Goal: Check status: Check status

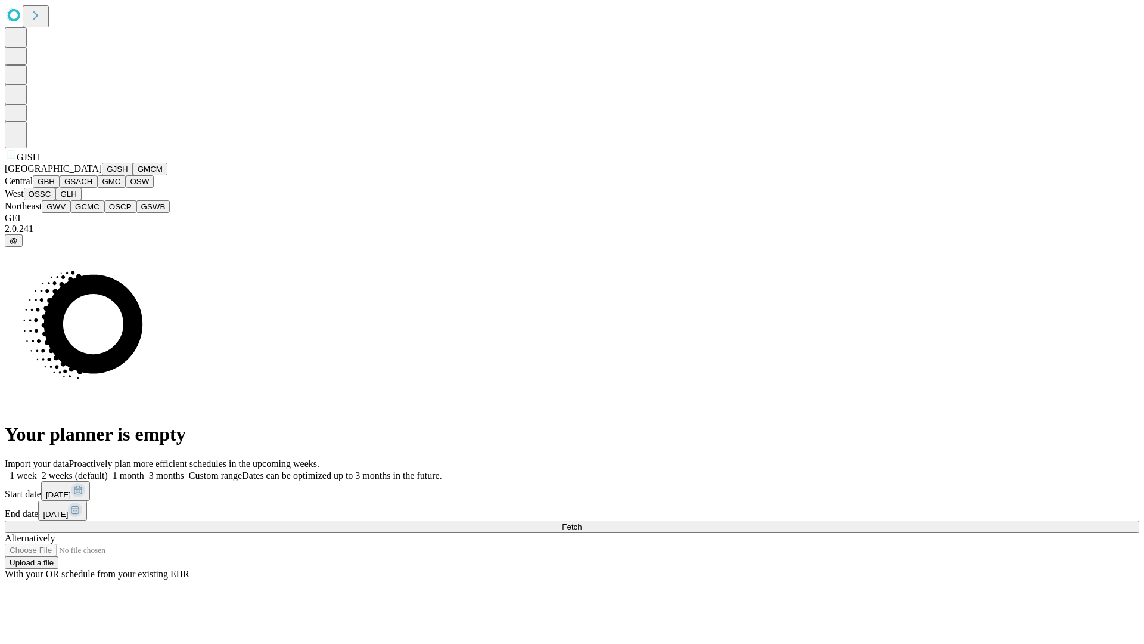
click at [102, 175] on button "GJSH" at bounding box center [117, 169] width 31 height 13
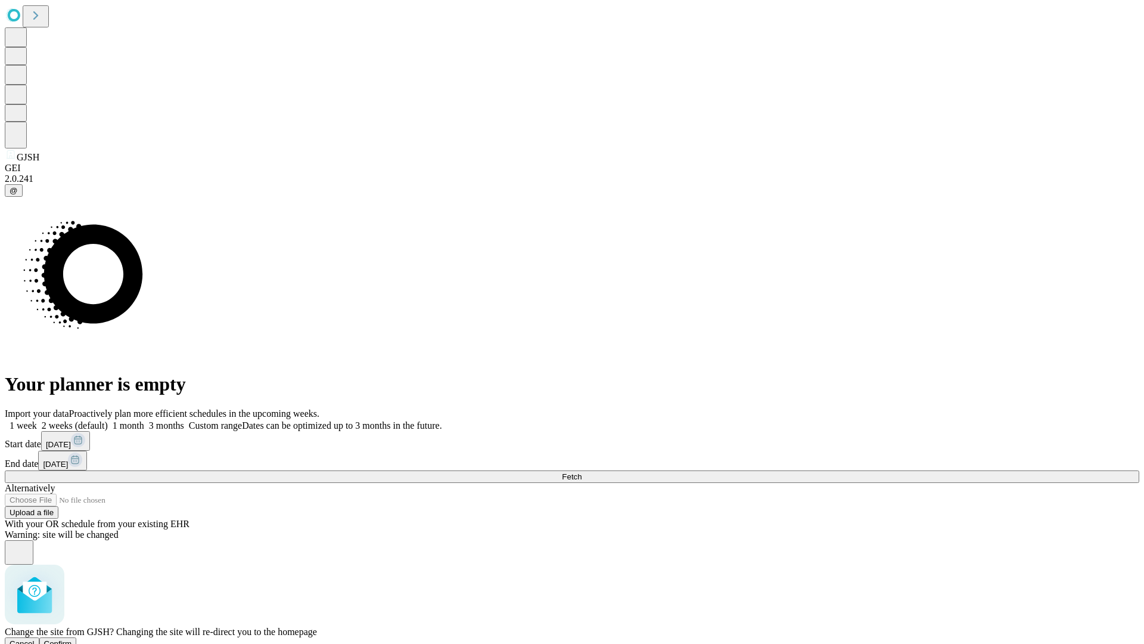
click at [72, 639] on span "Confirm" at bounding box center [58, 643] width 28 height 9
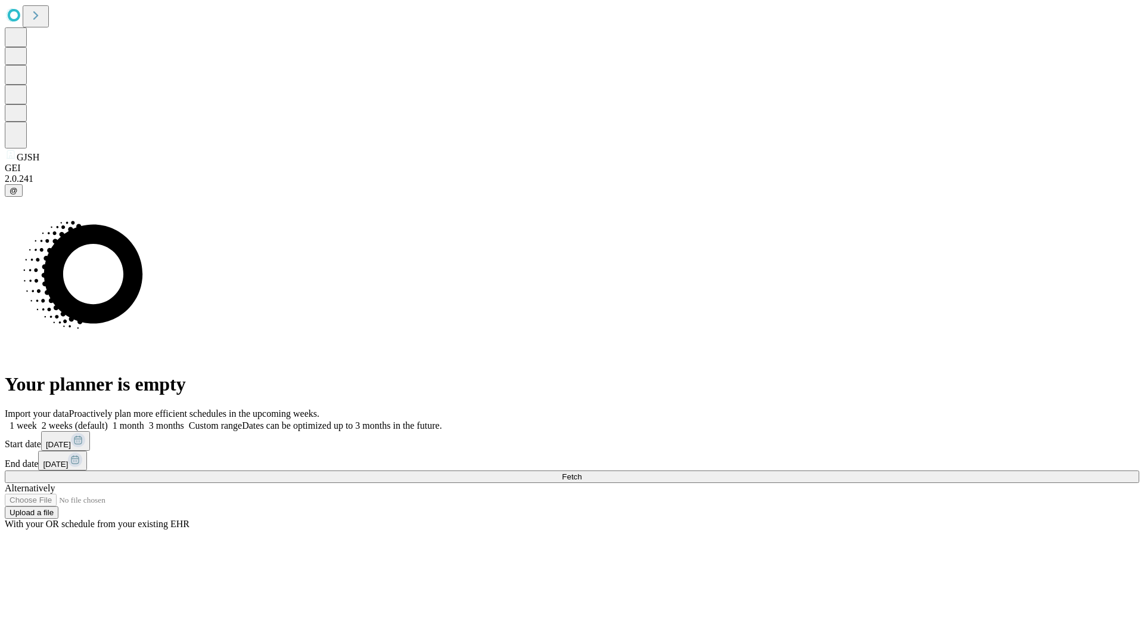
click at [144, 420] on label "1 month" at bounding box center [126, 425] width 36 height 10
click at [582, 472] on span "Fetch" at bounding box center [572, 476] width 20 height 9
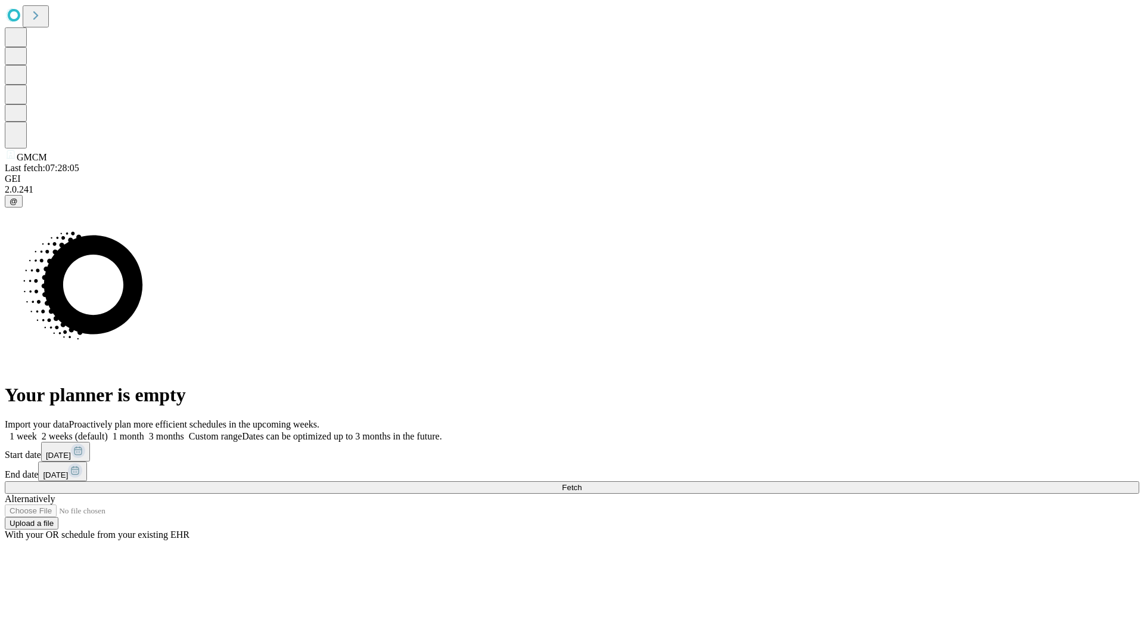
click at [144, 431] on label "1 month" at bounding box center [126, 436] width 36 height 10
click at [582, 483] on span "Fetch" at bounding box center [572, 487] width 20 height 9
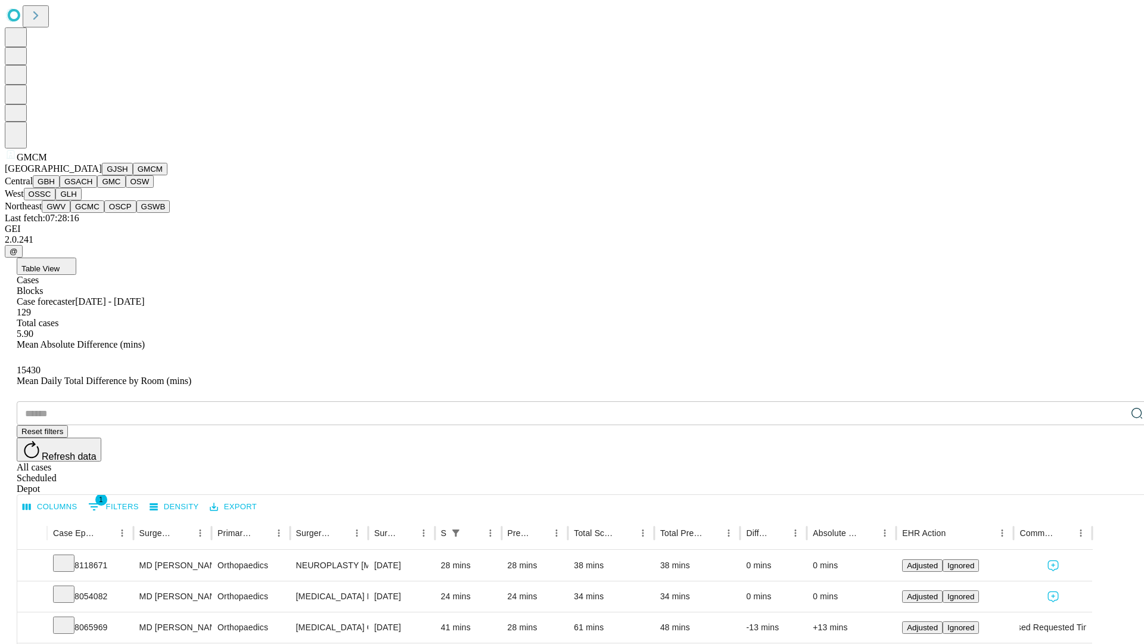
click at [60, 188] on button "GBH" at bounding box center [46, 181] width 27 height 13
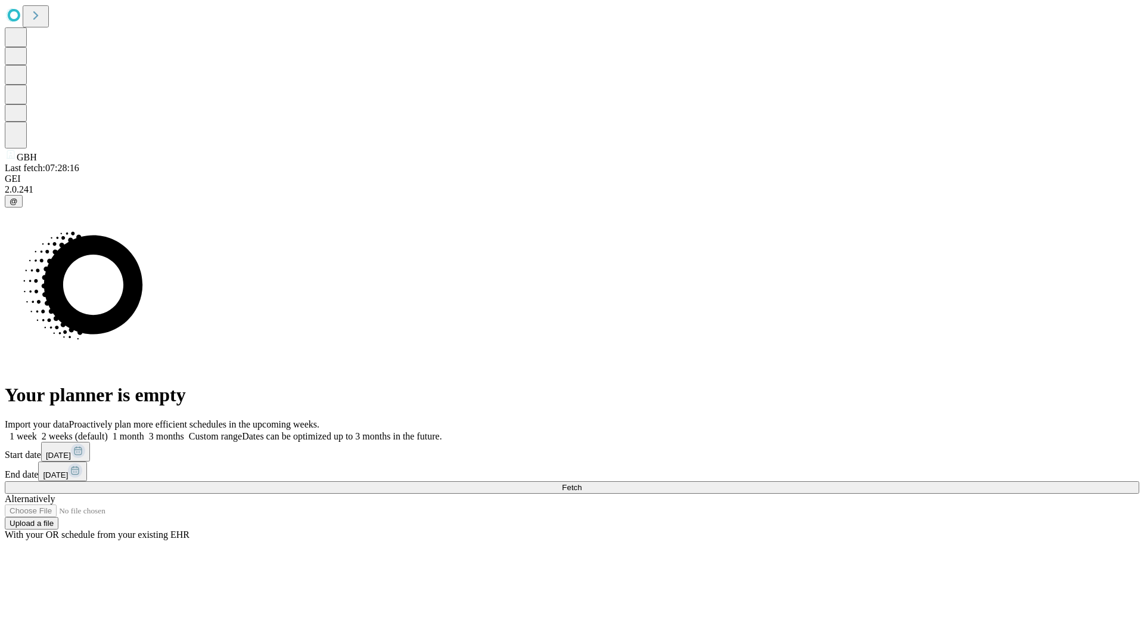
click at [144, 431] on label "1 month" at bounding box center [126, 436] width 36 height 10
click at [582, 483] on span "Fetch" at bounding box center [572, 487] width 20 height 9
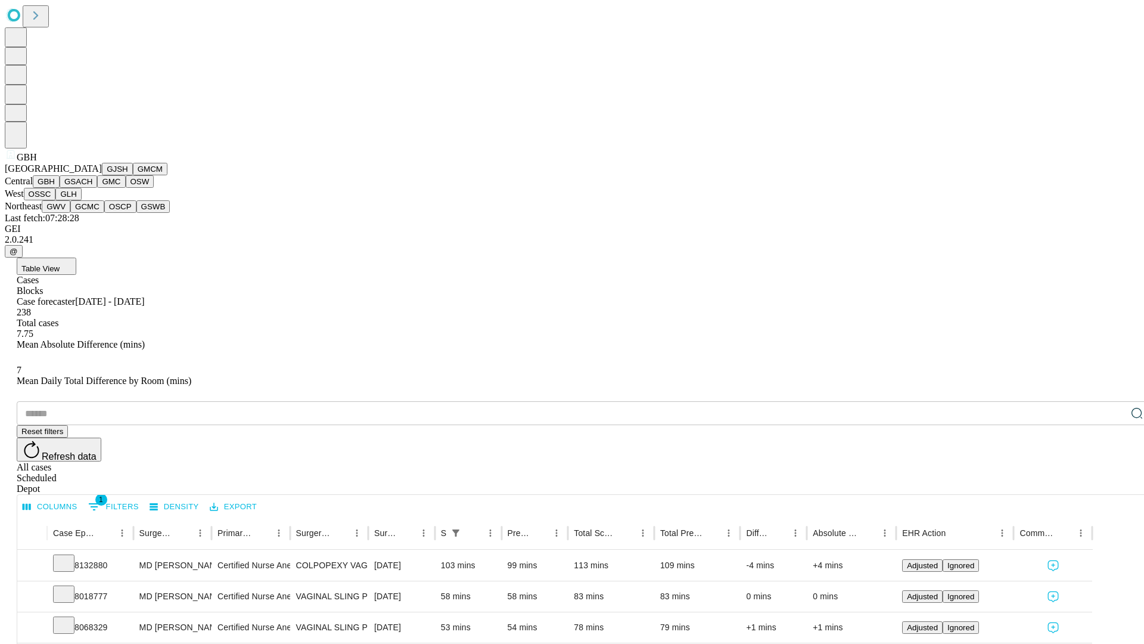
click at [92, 188] on button "GSACH" at bounding box center [79, 181] width 38 height 13
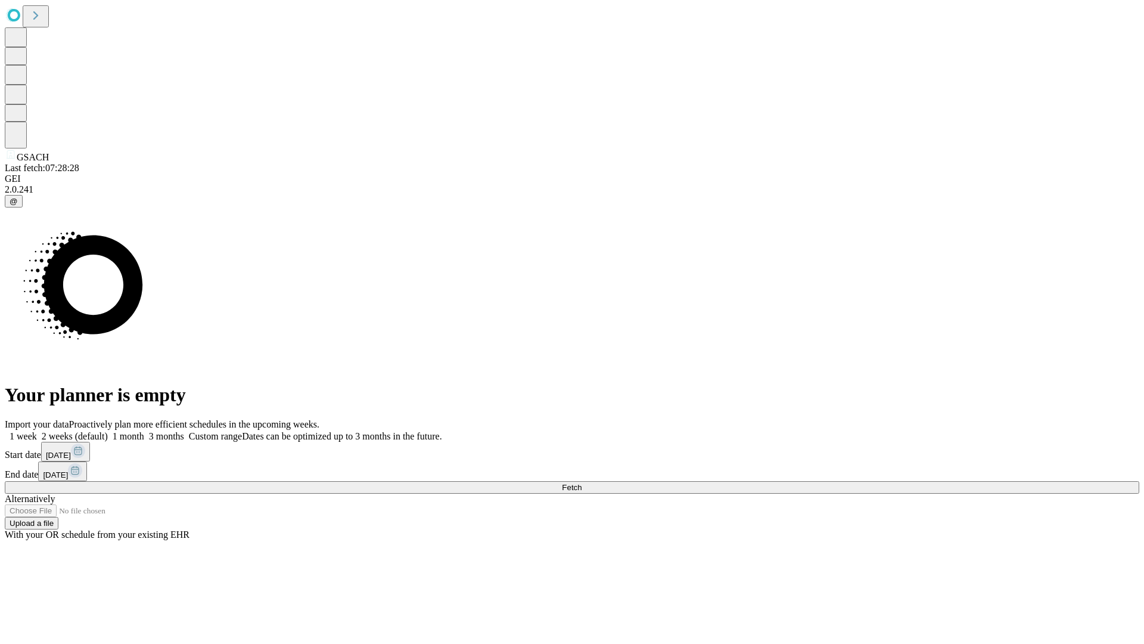
click at [144, 431] on label "1 month" at bounding box center [126, 436] width 36 height 10
click at [582, 483] on span "Fetch" at bounding box center [572, 487] width 20 height 9
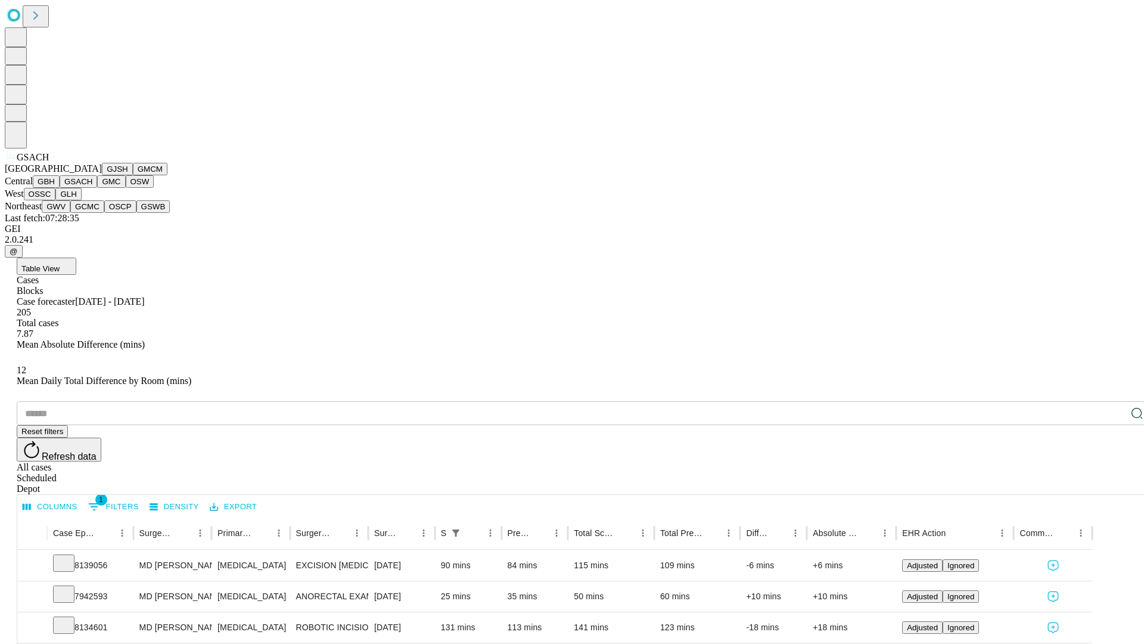
click at [97, 188] on button "GMC" at bounding box center [111, 181] width 28 height 13
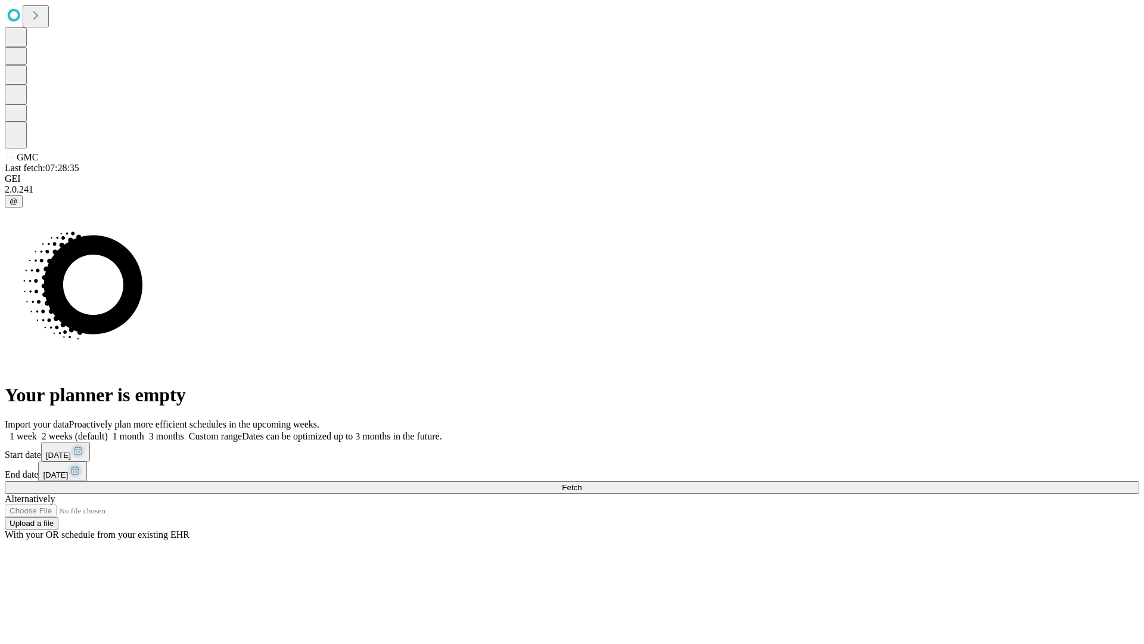
click at [144, 431] on label "1 month" at bounding box center [126, 436] width 36 height 10
click at [582, 483] on span "Fetch" at bounding box center [572, 487] width 20 height 9
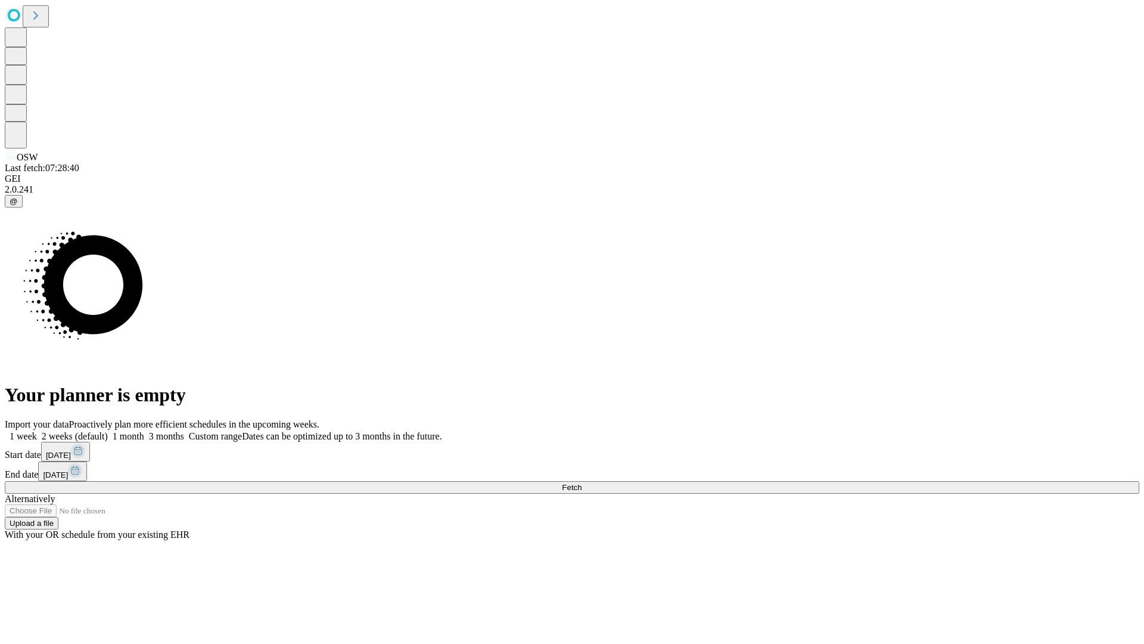
click at [144, 431] on label "1 month" at bounding box center [126, 436] width 36 height 10
click at [582, 483] on span "Fetch" at bounding box center [572, 487] width 20 height 9
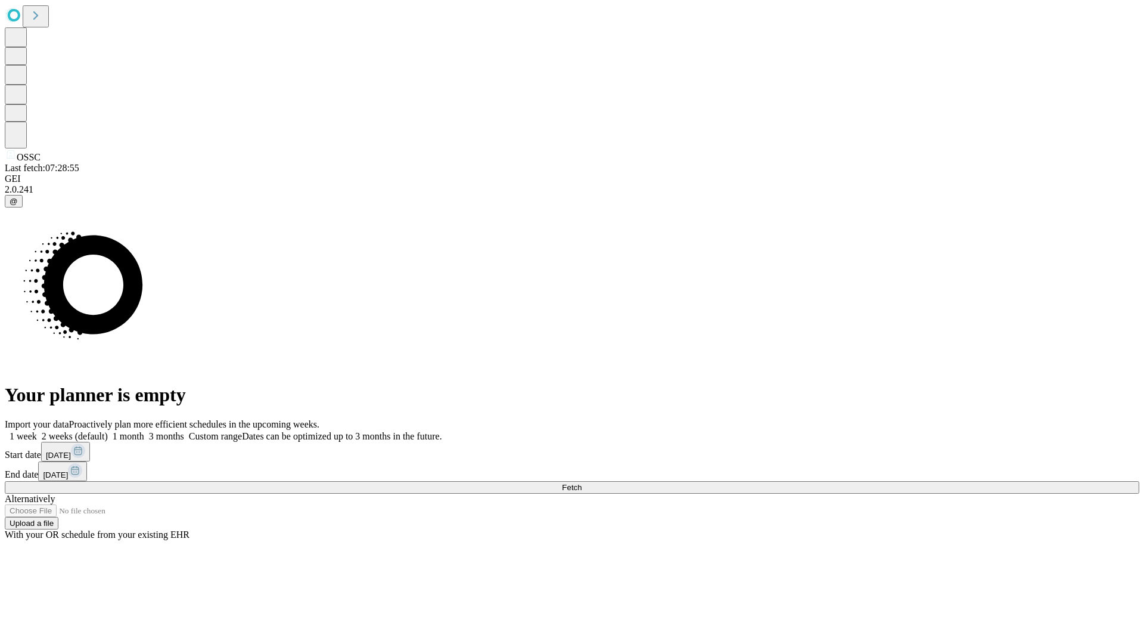
click at [582, 483] on span "Fetch" at bounding box center [572, 487] width 20 height 9
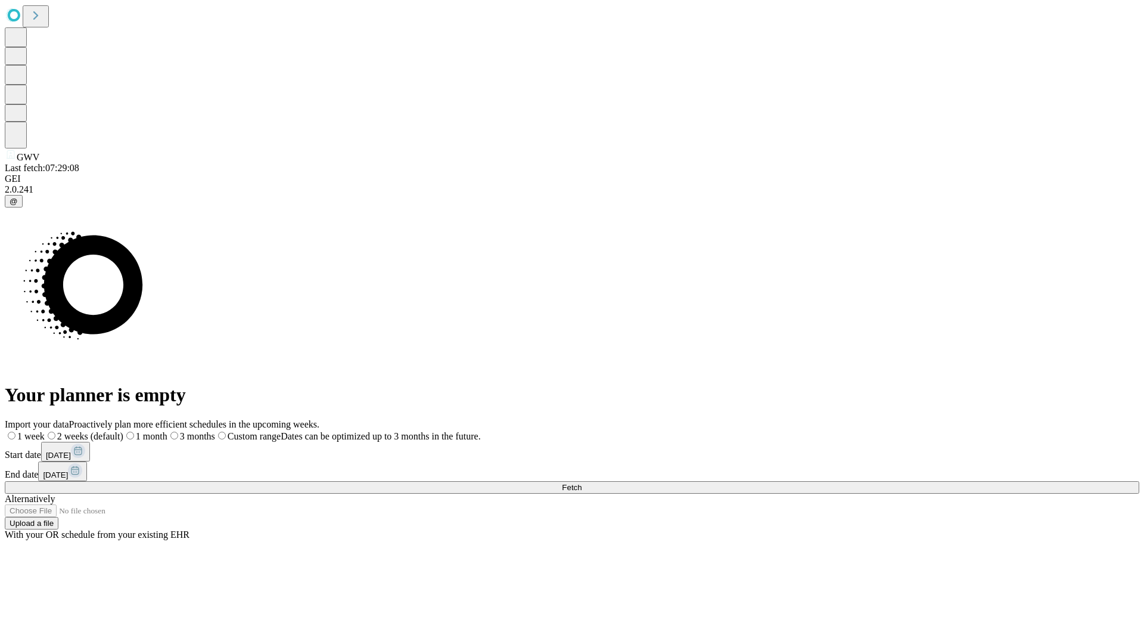
click at [582, 483] on span "Fetch" at bounding box center [572, 487] width 20 height 9
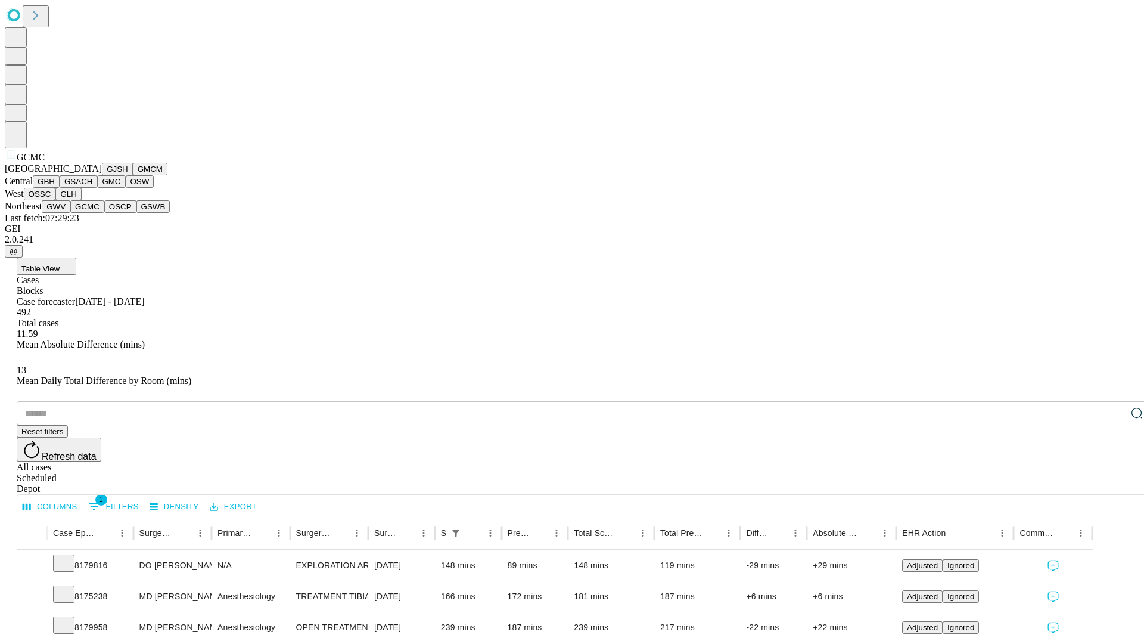
click at [104, 213] on button "OSCP" at bounding box center [120, 206] width 32 height 13
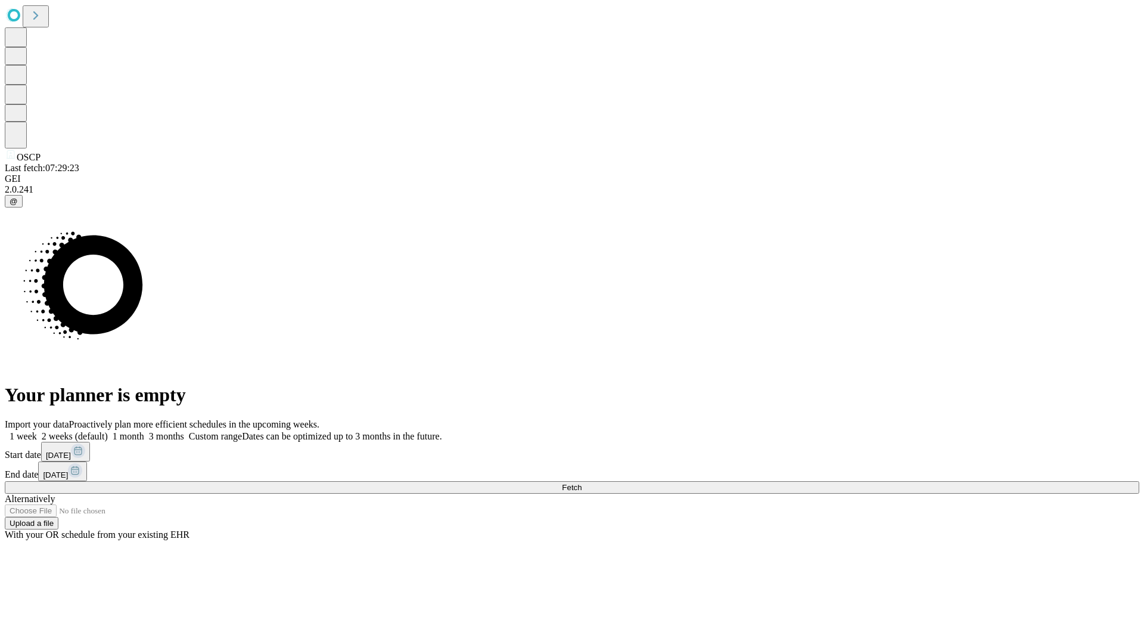
click at [144, 431] on label "1 month" at bounding box center [126, 436] width 36 height 10
click at [582, 483] on span "Fetch" at bounding box center [572, 487] width 20 height 9
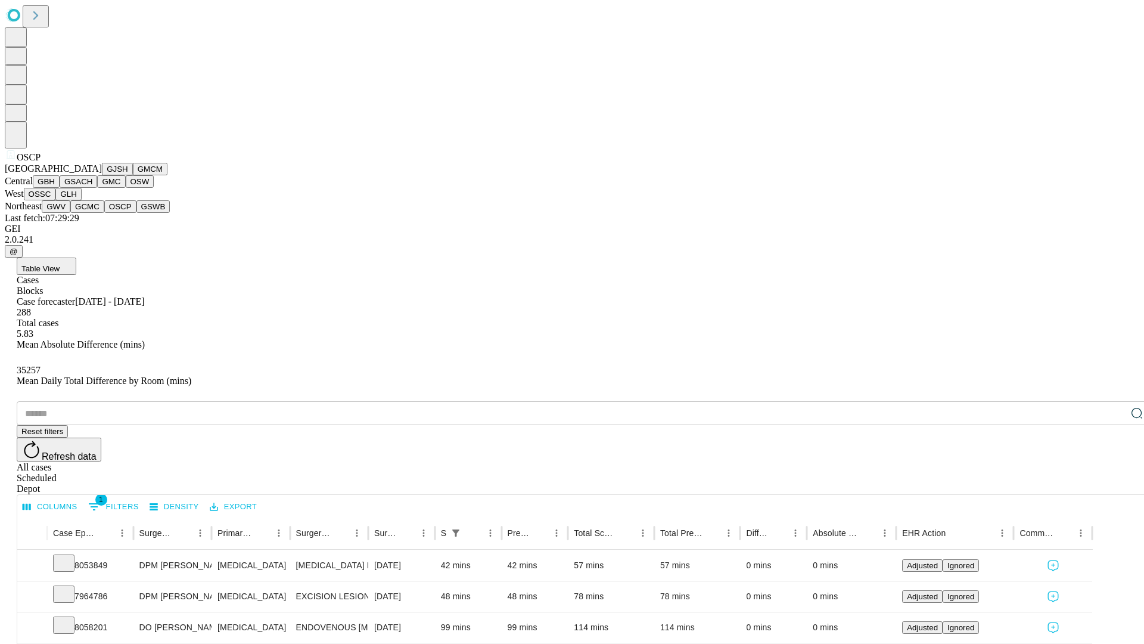
click at [136, 213] on button "GSWB" at bounding box center [153, 206] width 34 height 13
